Goal: Task Accomplishment & Management: Use online tool/utility

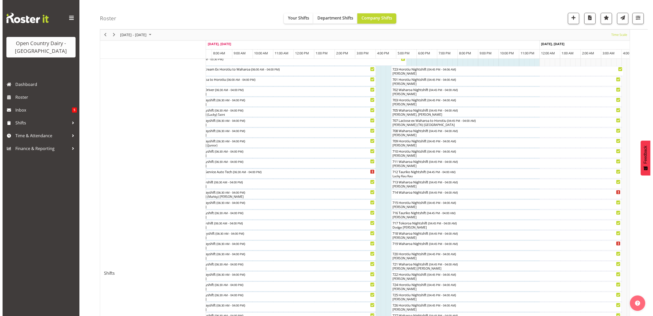
scroll to position [103, 0]
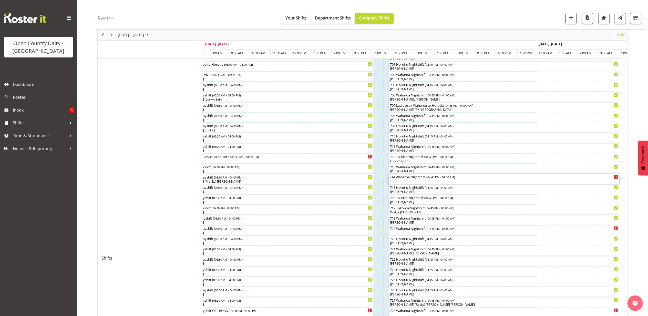
click at [421, 181] on div "714 Waharoa Nightshift ( 04:45 PM - 04:00 AM )" at bounding box center [504, 179] width 229 height 10
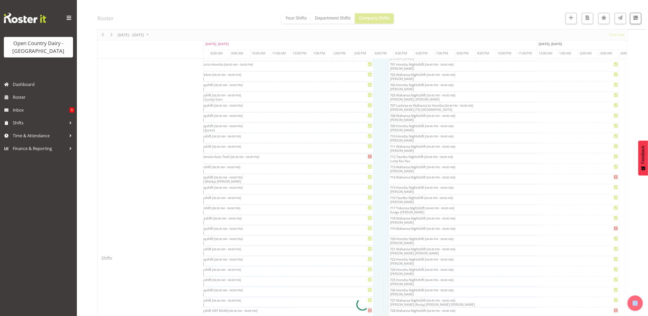
click at [421, 181] on div at bounding box center [362, 304] width 530 height 712
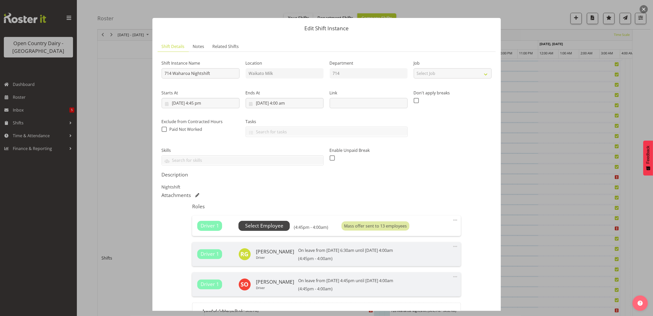
click at [274, 228] on span "Select Employee" at bounding box center [264, 225] width 38 height 7
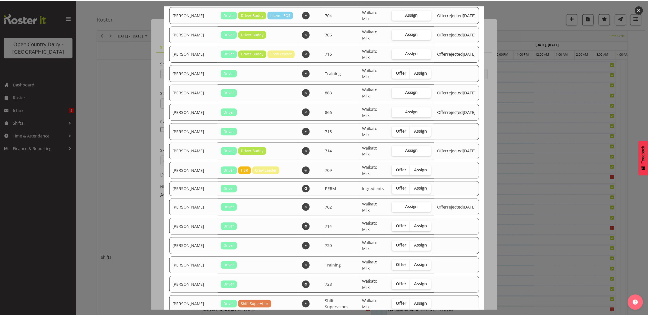
scroll to position [298, 0]
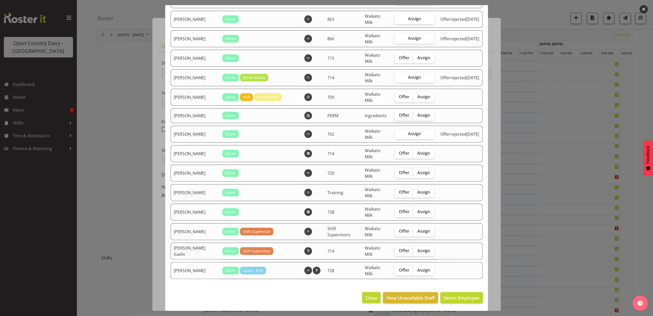
click at [370, 298] on span "Close" at bounding box center [372, 297] width 12 height 7
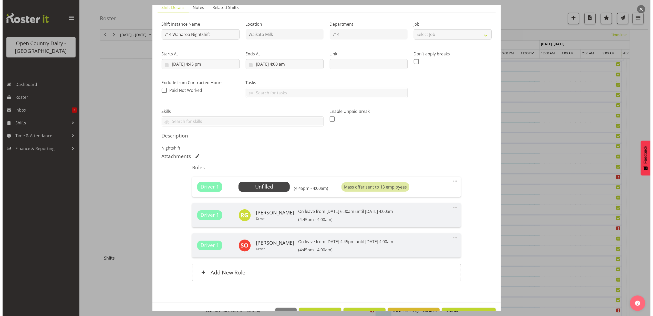
scroll to position [55, 0]
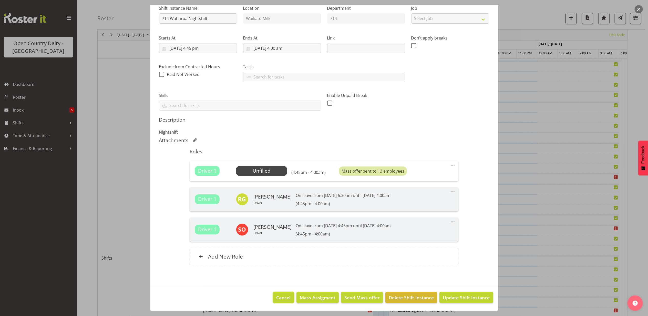
click at [277, 298] on span "Cancel" at bounding box center [284, 297] width 14 height 7
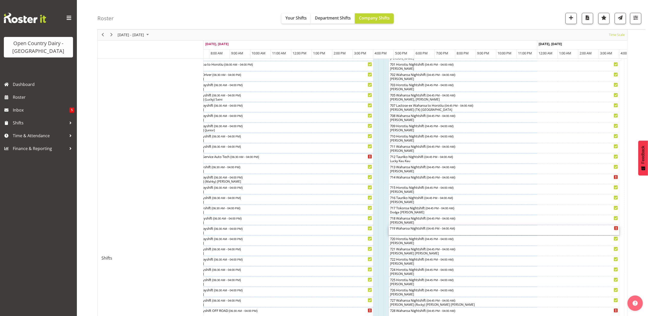
click at [402, 231] on div "719 Waharoa Nightshift ( 04:45 PM - 04:00 AM )" at bounding box center [504, 230] width 229 height 10
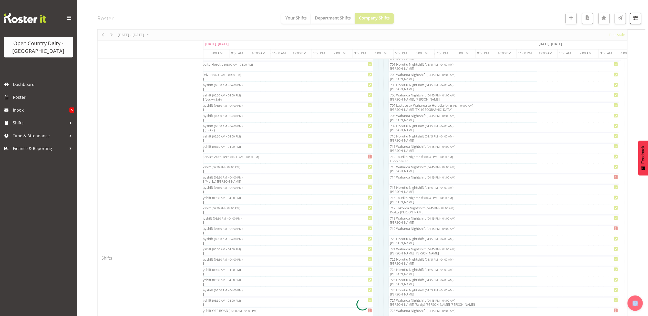
click at [402, 231] on div at bounding box center [362, 304] width 530 height 712
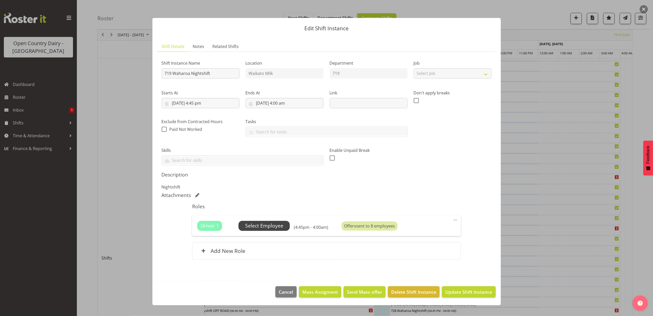
click at [278, 226] on span "Select Employee" at bounding box center [264, 225] width 38 height 7
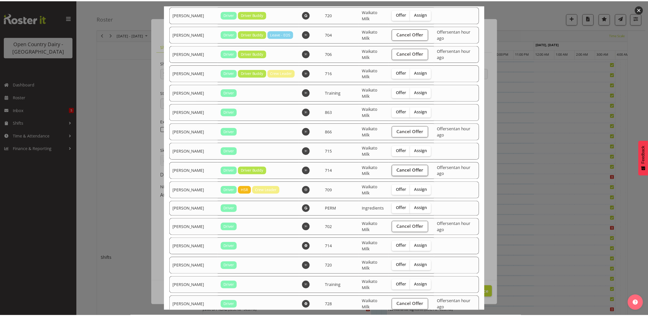
scroll to position [298, 0]
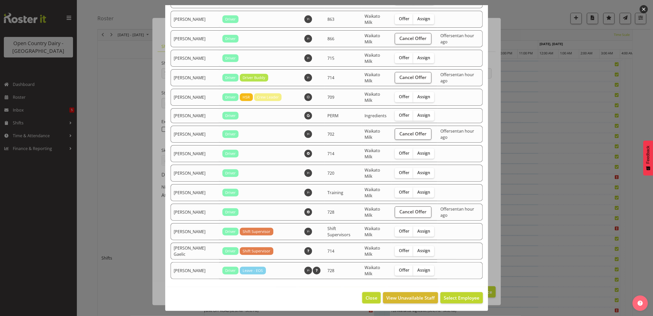
click at [366, 298] on span "Close" at bounding box center [372, 297] width 12 height 7
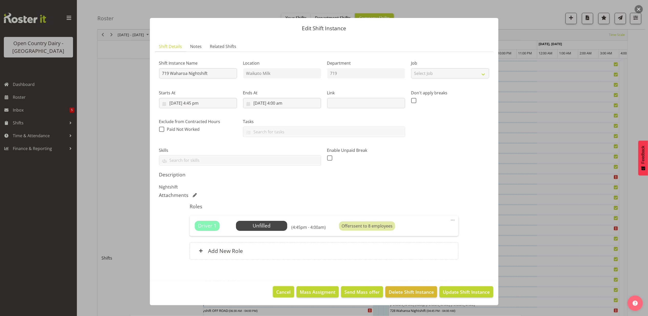
click at [286, 294] on span "Cancel" at bounding box center [284, 291] width 14 height 7
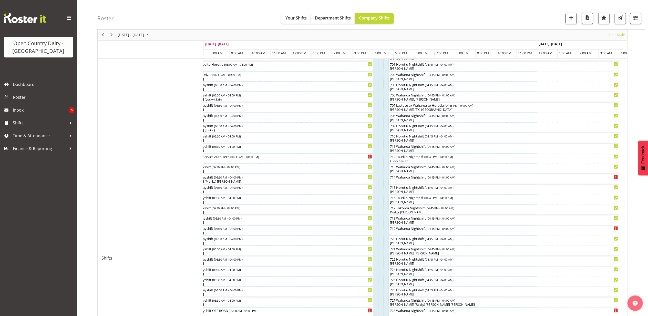
click at [0, 0] on div at bounding box center [0, 0] width 0 height 0
click at [417, 181] on div "714 Waharoa Nightshift ( 04:45 PM - 04:00 AM )" at bounding box center [504, 179] width 229 height 10
click at [0, 0] on div at bounding box center [0, 0] width 0 height 0
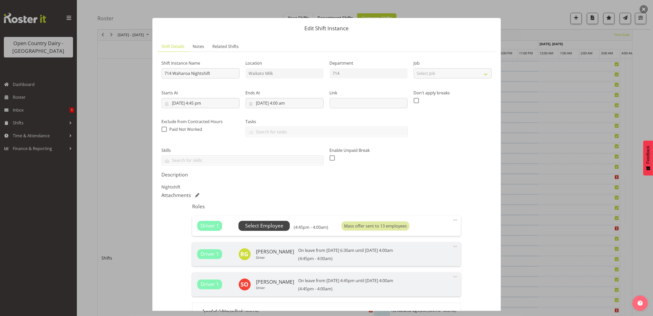
click at [267, 225] on span "Select Employee" at bounding box center [264, 225] width 38 height 7
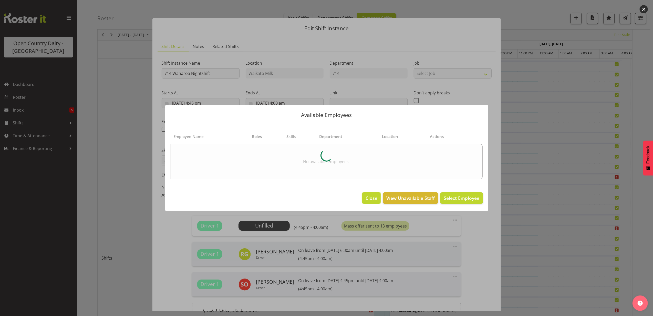
click at [371, 198] on span "Close" at bounding box center [372, 198] width 12 height 7
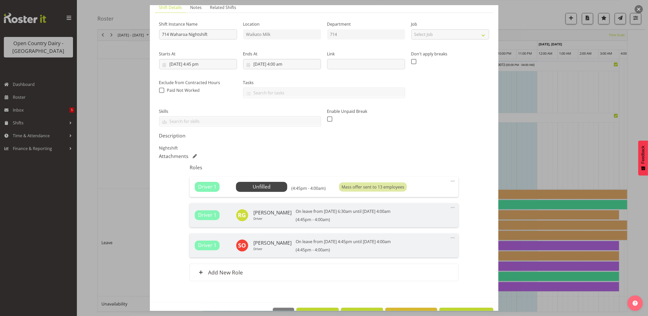
scroll to position [55, 0]
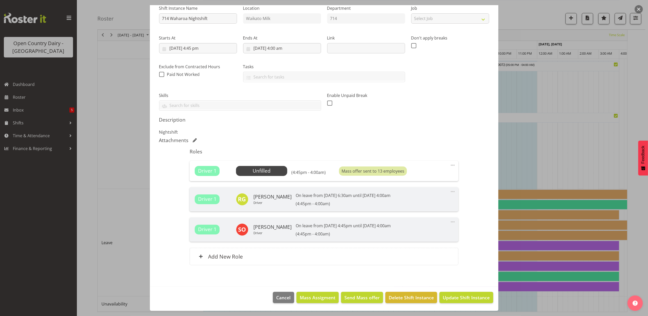
click at [268, 294] on footer "Cancel Mass Assigment Send Mass offer Delete Shift Instance Update Shift Instan…" at bounding box center [324, 299] width 349 height 24
click at [279, 301] on button "Cancel" at bounding box center [283, 297] width 21 height 11
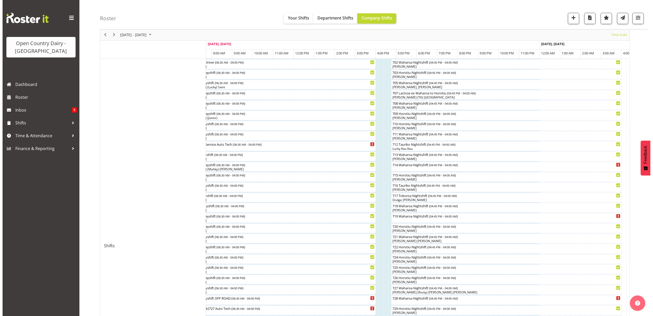
scroll to position [114, 0]
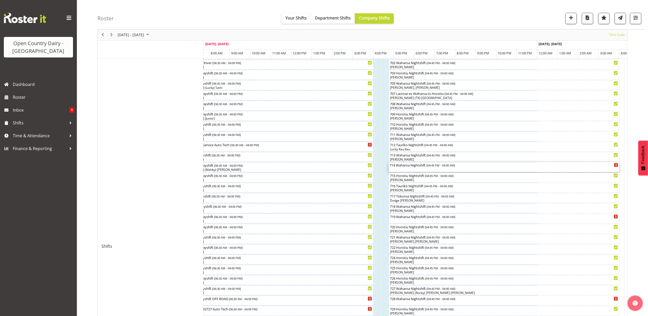
click at [400, 166] on div "714 Waharoa Nightshift ( 04:45 PM - 04:00 AM )" at bounding box center [504, 164] width 229 height 5
click at [0, 0] on div at bounding box center [0, 0] width 0 height 0
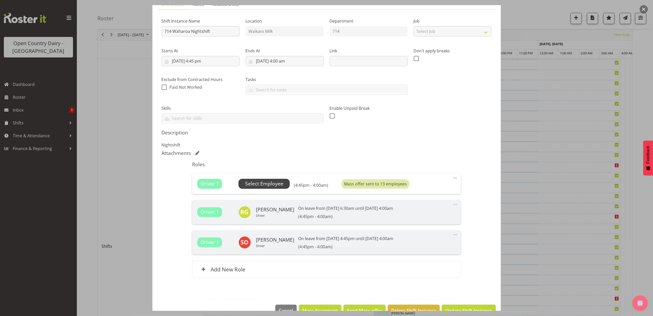
scroll to position [55, 0]
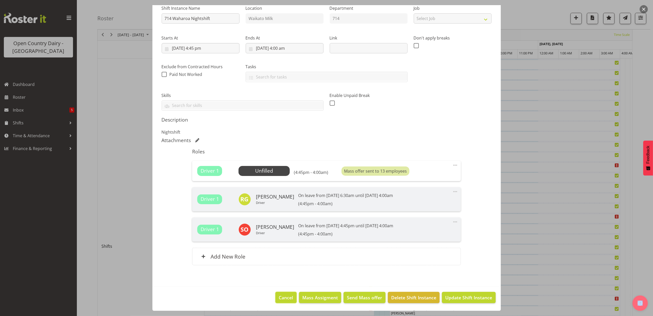
click at [285, 297] on span "Cancel" at bounding box center [286, 297] width 14 height 7
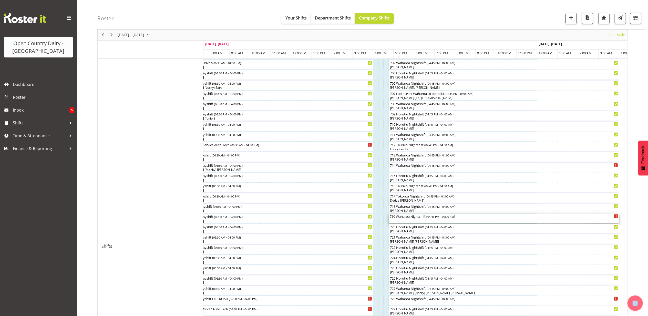
click at [397, 217] on div "719 Waharoa Nightshift ( 04:45 PM - 04:00 AM )" at bounding box center [504, 215] width 229 height 5
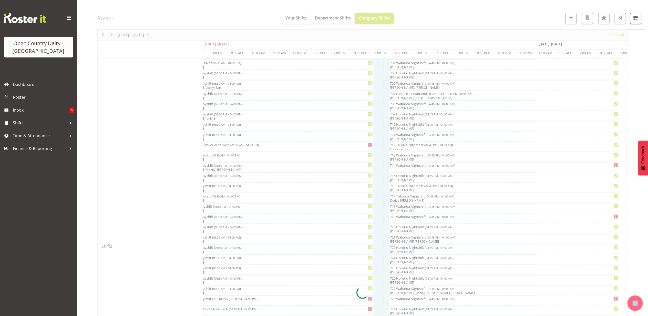
click at [397, 217] on div at bounding box center [362, 293] width 530 height 712
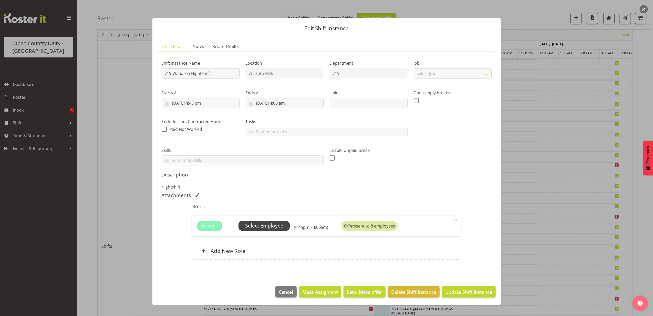
click at [256, 225] on span "Select Employee" at bounding box center [264, 225] width 38 height 7
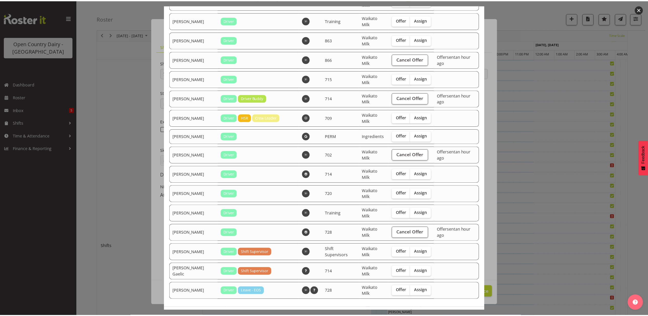
scroll to position [298, 0]
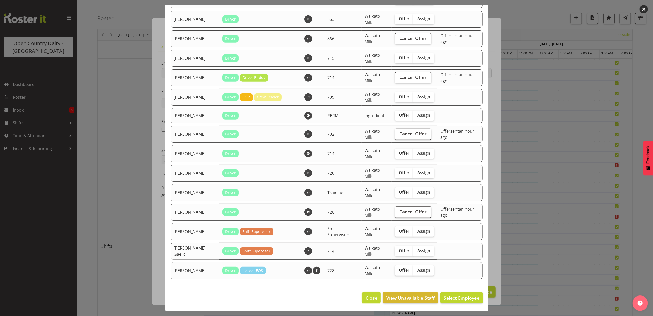
click at [369, 295] on span "Close" at bounding box center [372, 297] width 12 height 7
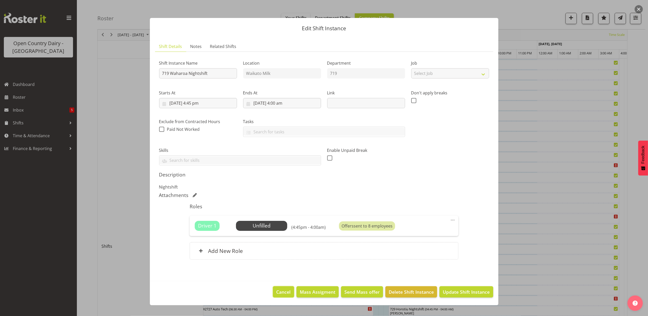
click at [291, 290] on span "Cancel" at bounding box center [284, 291] width 14 height 7
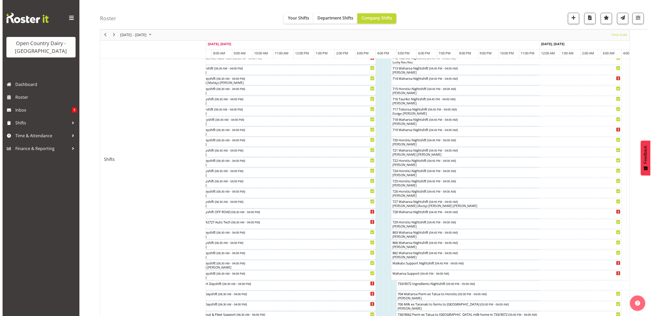
scroll to position [183, 0]
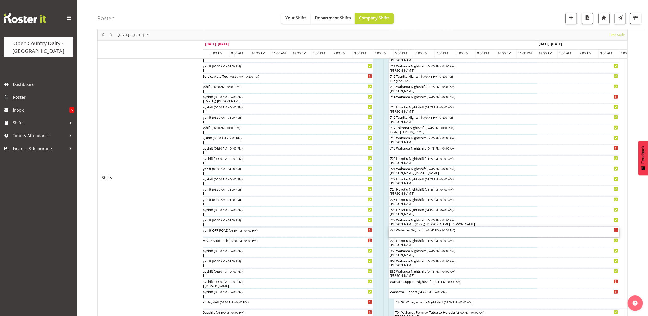
click at [395, 233] on div "728 Waharoa Nightshift ( 04:45 PM - 04:00 AM )" at bounding box center [504, 232] width 229 height 10
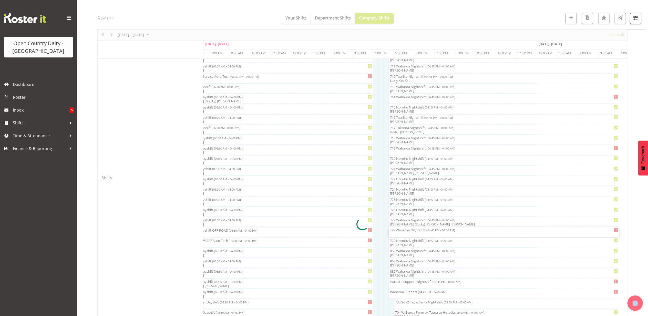
click at [395, 233] on div at bounding box center [362, 224] width 530 height 712
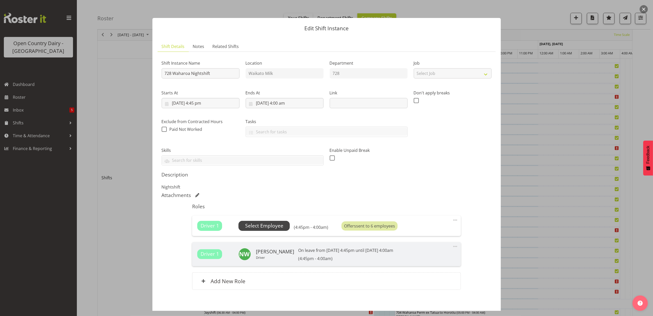
click at [267, 228] on span "Select Employee" at bounding box center [264, 225] width 38 height 7
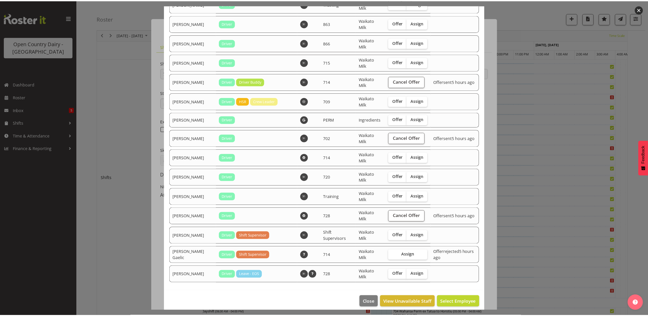
scroll to position [298, 0]
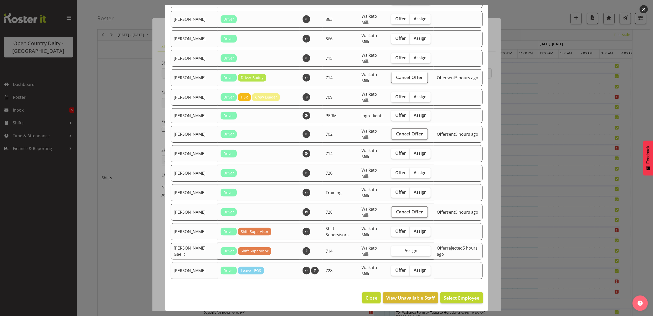
click at [368, 296] on span "Close" at bounding box center [372, 297] width 12 height 7
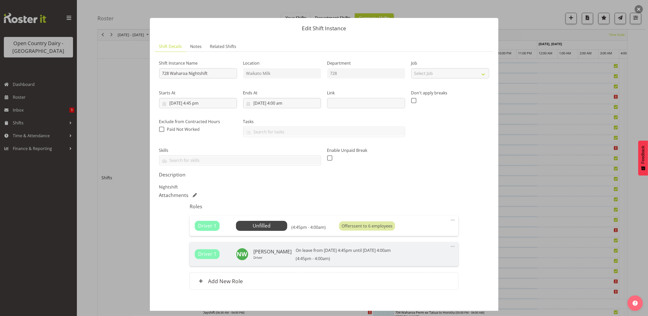
scroll to position [25, 0]
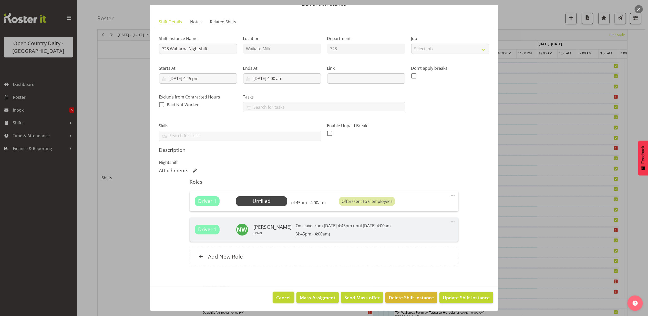
click at [285, 298] on span "Cancel" at bounding box center [284, 297] width 14 height 7
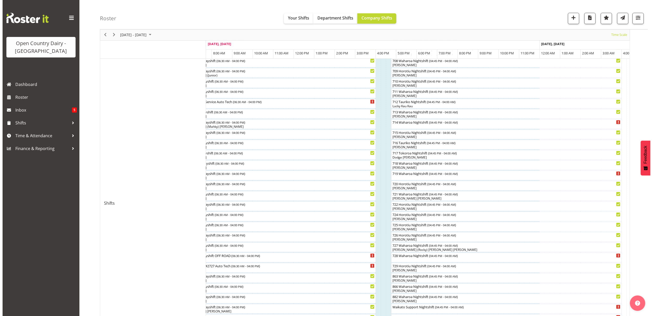
scroll to position [205, 0]
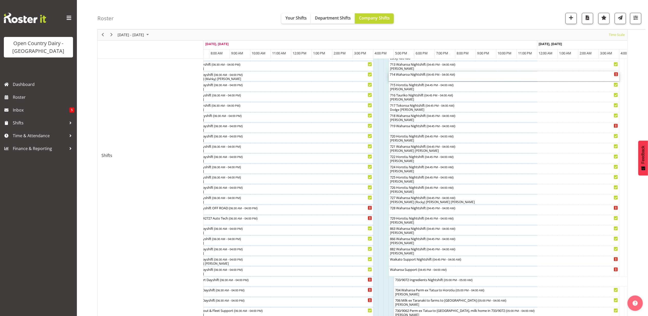
click at [407, 77] on div "714 Waharoa Nightshift ( 04:45 PM - 04:00 AM )" at bounding box center [504, 76] width 229 height 10
click at [0, 0] on div at bounding box center [0, 0] width 0 height 0
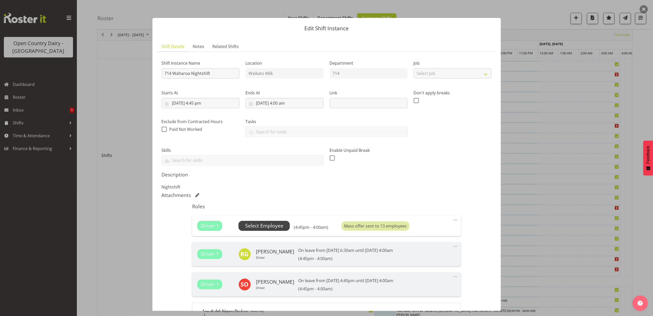
click at [265, 226] on span "Select Employee" at bounding box center [264, 225] width 38 height 7
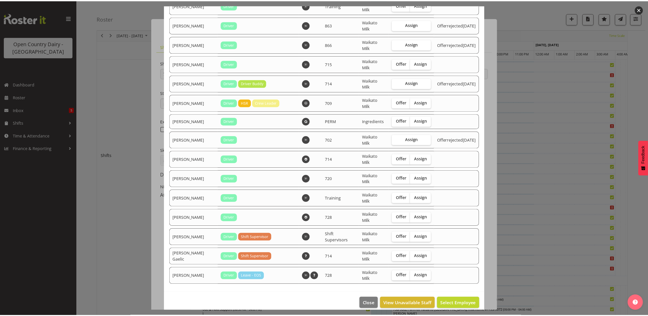
scroll to position [298, 0]
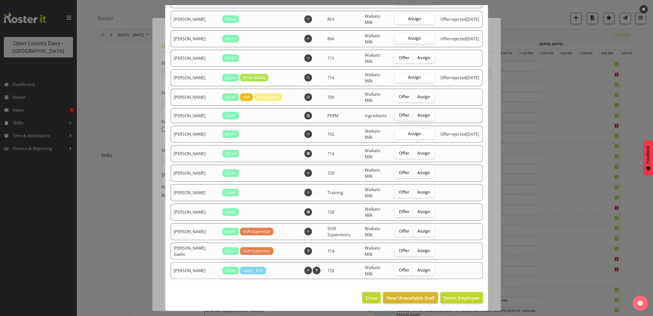
click at [366, 297] on span "Close" at bounding box center [372, 297] width 12 height 7
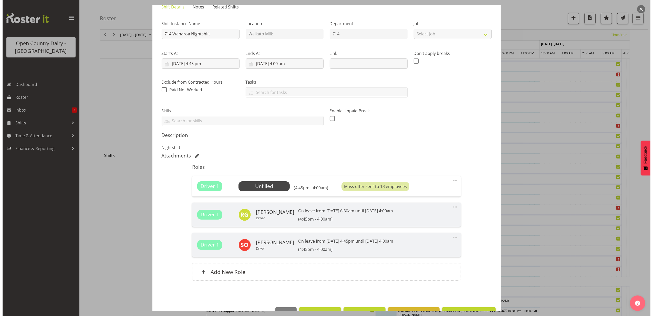
scroll to position [55, 0]
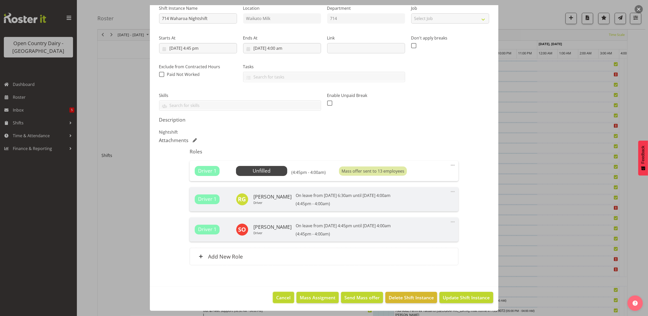
click at [286, 297] on span "Cancel" at bounding box center [284, 297] width 14 height 7
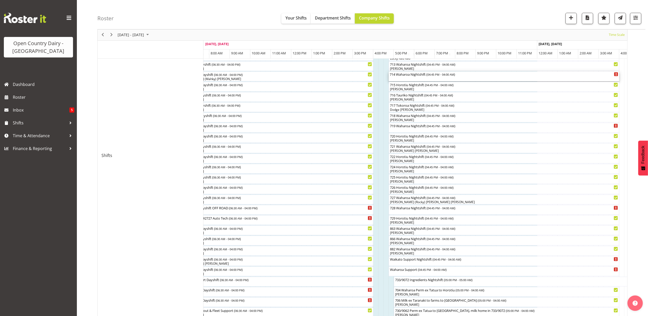
click at [421, 79] on div "714 Waharoa Nightshift ( 04:45 PM - 04:00 AM )" at bounding box center [504, 76] width 229 height 10
click at [0, 0] on div at bounding box center [0, 0] width 0 height 0
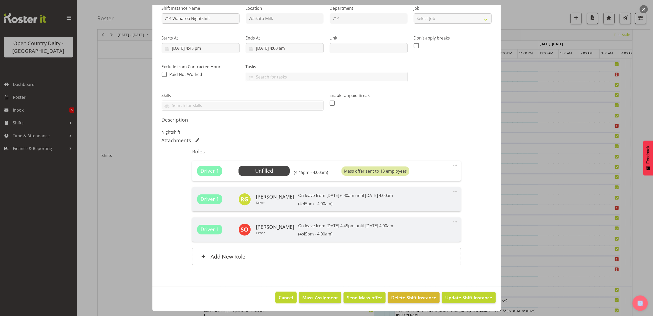
click at [281, 299] on span "Cancel" at bounding box center [286, 297] width 14 height 7
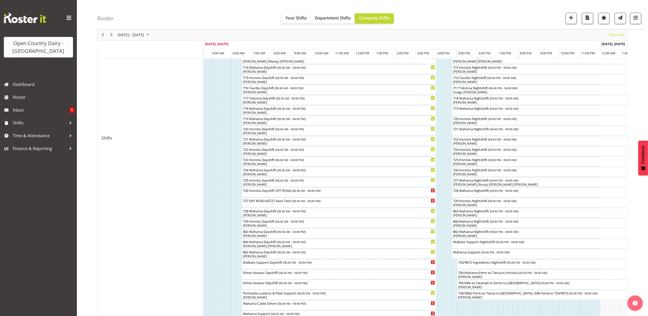
scroll to position [251, 0]
